Goal: Find specific page/section: Find specific page/section

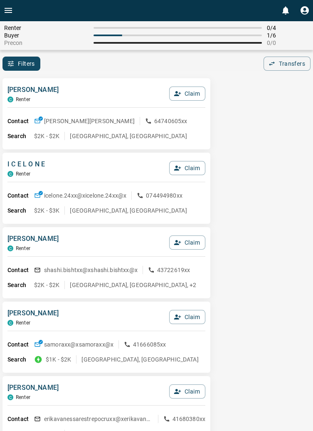
click at [13, 8] on button "Open drawer" at bounding box center [8, 10] width 17 height 21
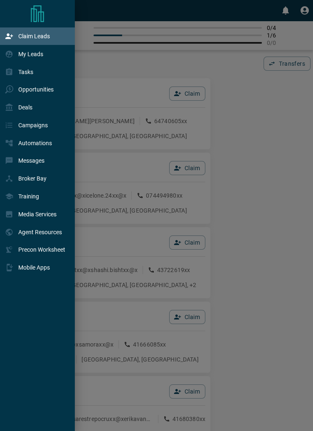
click at [40, 37] on p "Claim Leads" at bounding box center [34, 36] width 32 height 7
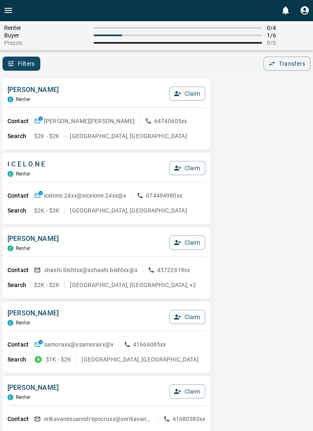
click at [14, 10] on button "Open drawer" at bounding box center [8, 10] width 17 height 21
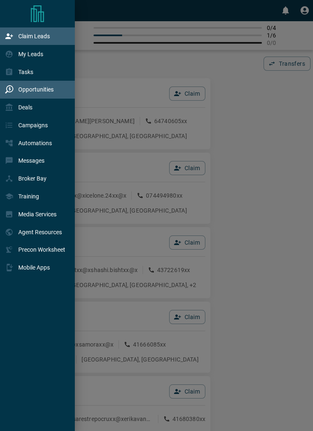
click at [45, 91] on p "Opportunities" at bounding box center [35, 89] width 35 height 7
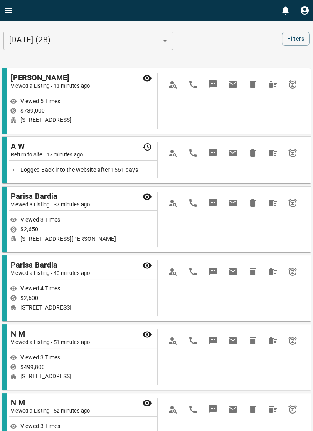
click at [14, 8] on button "Open drawer" at bounding box center [8, 10] width 17 height 21
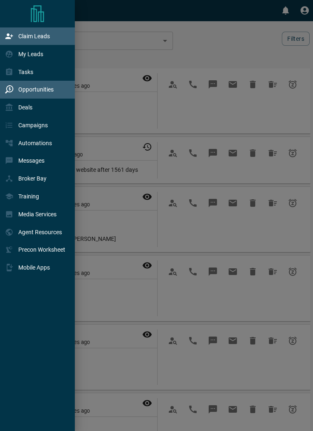
click at [36, 35] on p "Claim Leads" at bounding box center [34, 36] width 32 height 7
